Goal: Navigation & Orientation: Find specific page/section

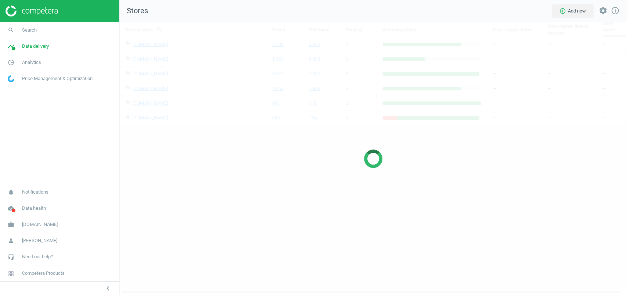
scroll to position [273, 507]
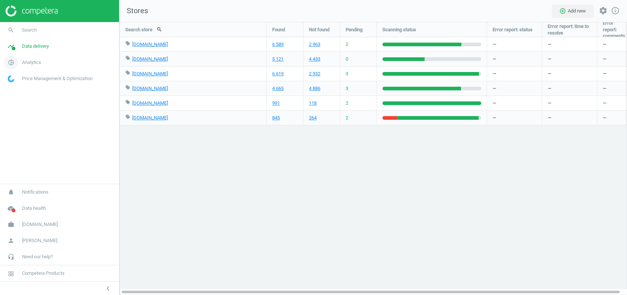
click at [23, 61] on span "Analytics" at bounding box center [31, 62] width 19 height 7
click at [47, 52] on link "timeline Data delivery" at bounding box center [59, 46] width 119 height 16
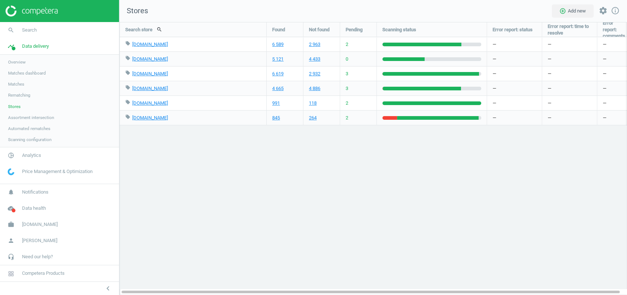
click at [27, 137] on span "Scanning configuration" at bounding box center [29, 140] width 43 height 6
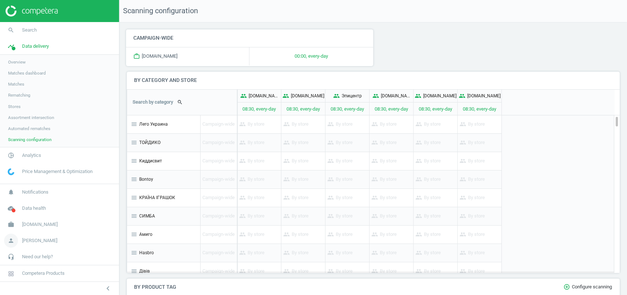
click at [29, 244] on span "[PERSON_NAME]" at bounding box center [39, 240] width 35 height 7
